Goal: Use online tool/utility: Utilize a website feature to perform a specific function

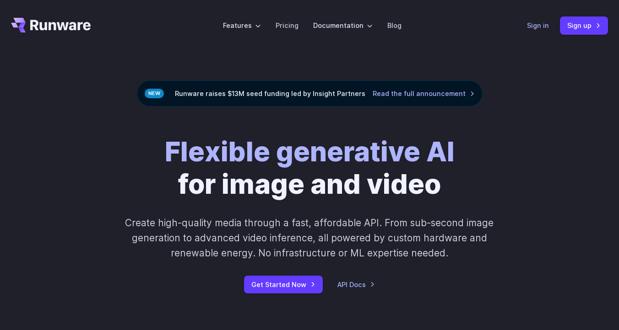
click at [545, 24] on link "Sign in" at bounding box center [538, 25] width 22 height 11
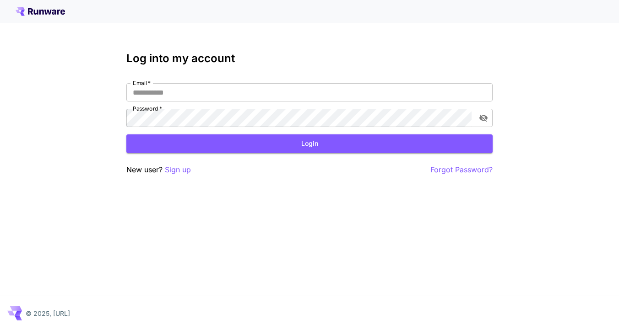
type input "**********"
click at [303, 133] on form "**********" at bounding box center [309, 118] width 366 height 70
click at [303, 144] on button "Login" at bounding box center [309, 144] width 366 height 19
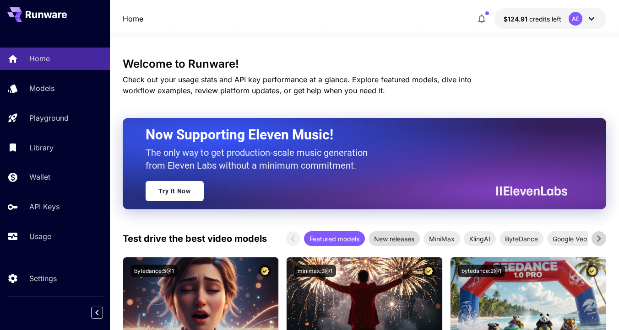
click at [399, 237] on span "New releases" at bounding box center [393, 239] width 51 height 10
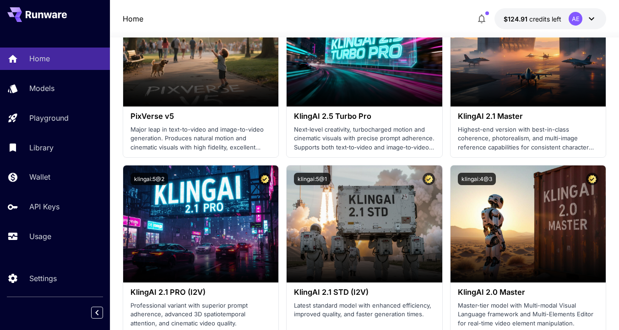
scroll to position [247, 0]
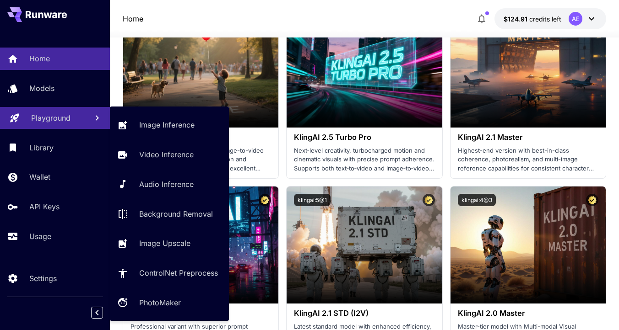
click at [60, 125] on link "Playground" at bounding box center [55, 118] width 110 height 22
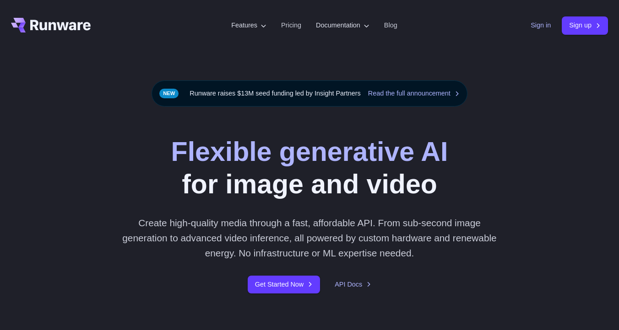
click at [542, 27] on link "Sign in" at bounding box center [540, 25] width 20 height 11
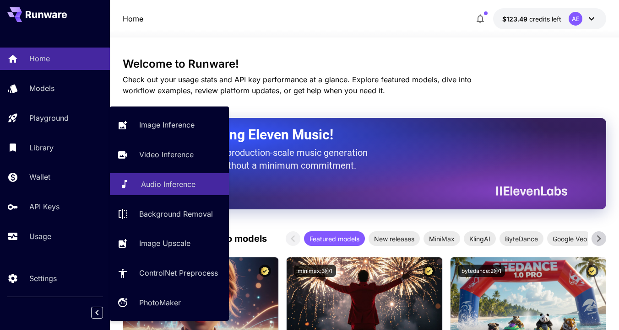
click at [165, 184] on p "Audio Inference" at bounding box center [168, 184] width 54 height 11
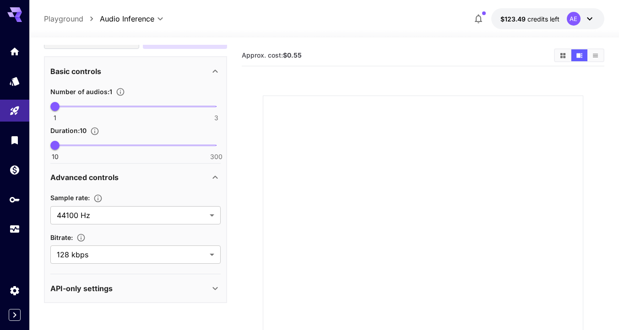
click at [120, 284] on div "API-only settings" at bounding box center [129, 288] width 159 height 11
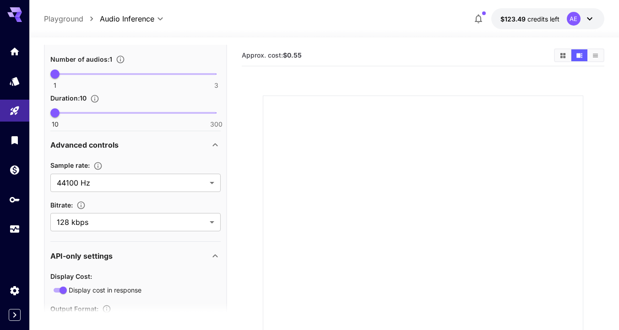
scroll to position [179, 0]
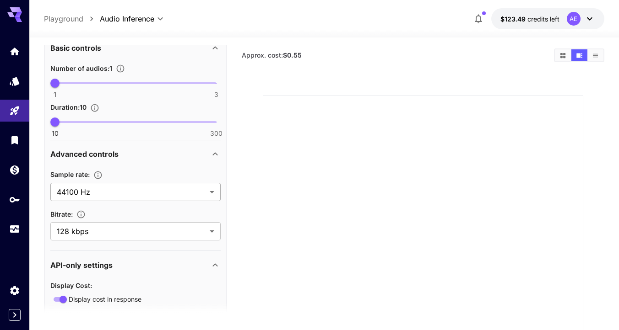
click at [138, 193] on body "**********" at bounding box center [309, 221] width 619 height 443
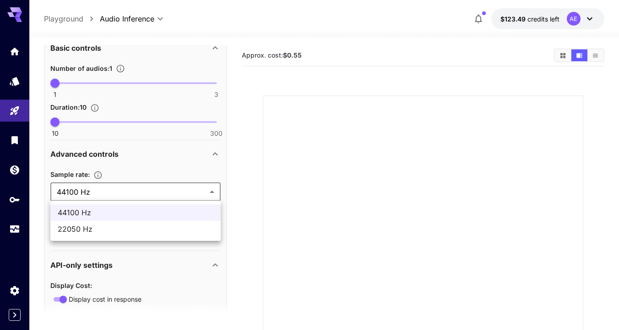
click at [138, 193] on div at bounding box center [309, 165] width 619 height 330
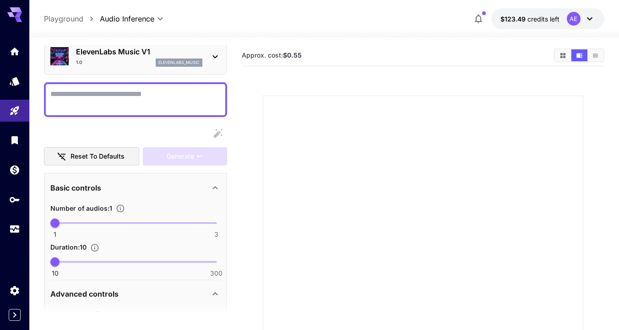
scroll to position [0, 0]
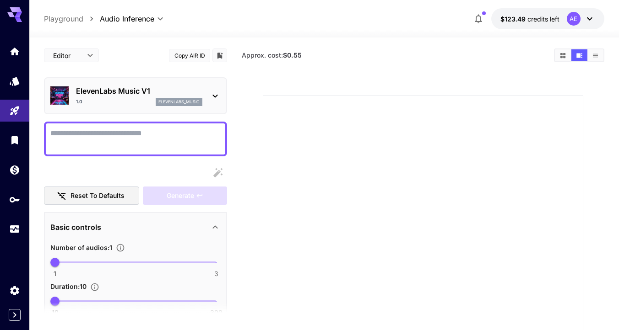
click at [215, 113] on div "ElevenLabs Music V1 1.0 elevenlabs_music" at bounding box center [135, 95] width 183 height 37
click at [211, 101] on icon at bounding box center [215, 96] width 11 height 11
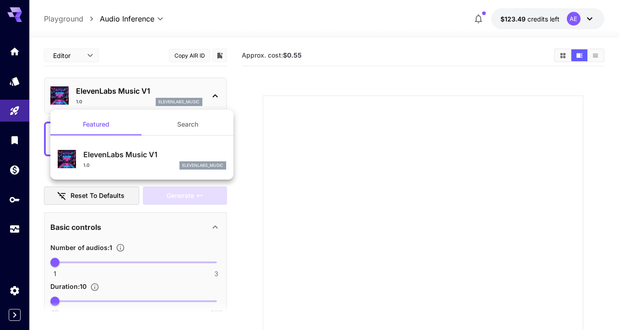
click at [211, 101] on div at bounding box center [309, 165] width 619 height 330
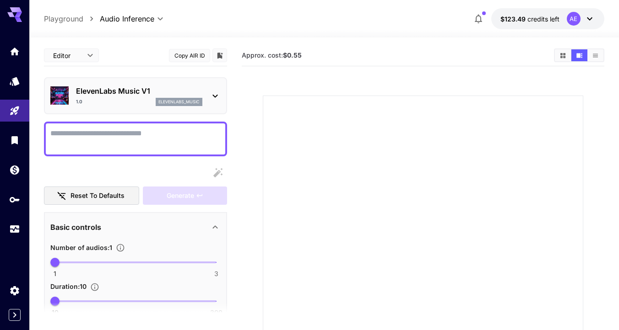
click at [206, 93] on div "ElevenLabs Music V1 1.0 elevenlabs_music" at bounding box center [135, 96] width 170 height 28
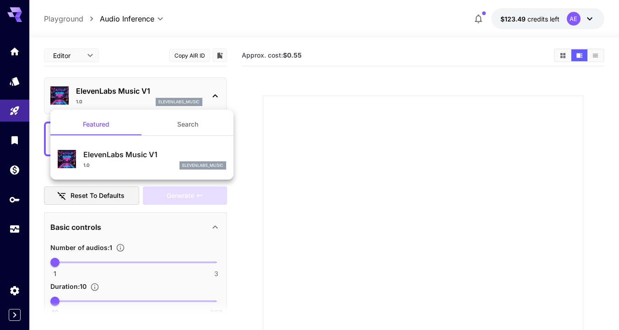
click at [206, 93] on div at bounding box center [309, 165] width 619 height 330
